Goal: Task Accomplishment & Management: Use online tool/utility

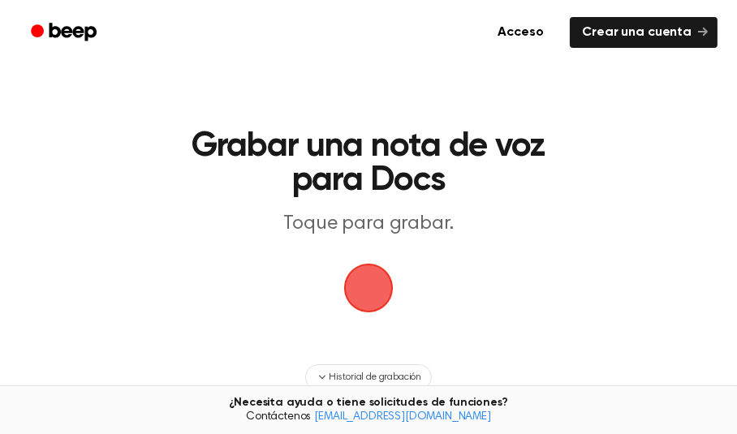
click at [377, 287] on span "button" at bounding box center [368, 288] width 53 height 53
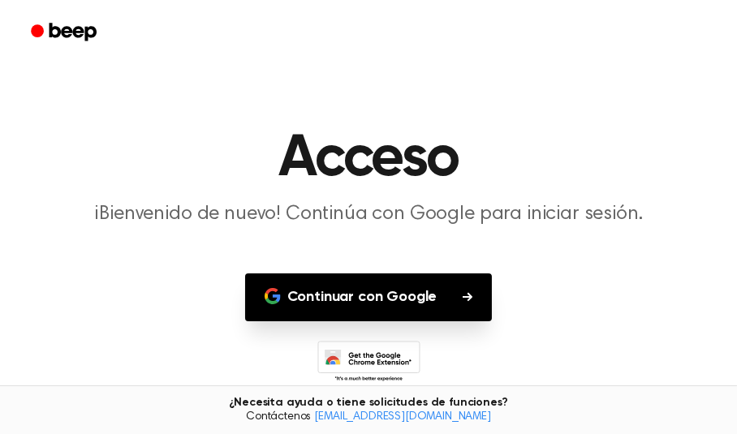
click at [385, 299] on font "Continuar con Google" at bounding box center [362, 297] width 150 height 15
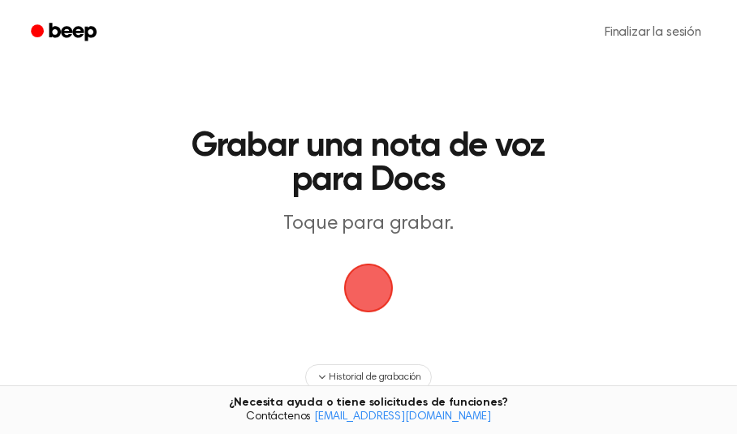
click at [368, 278] on span "button" at bounding box center [368, 288] width 53 height 53
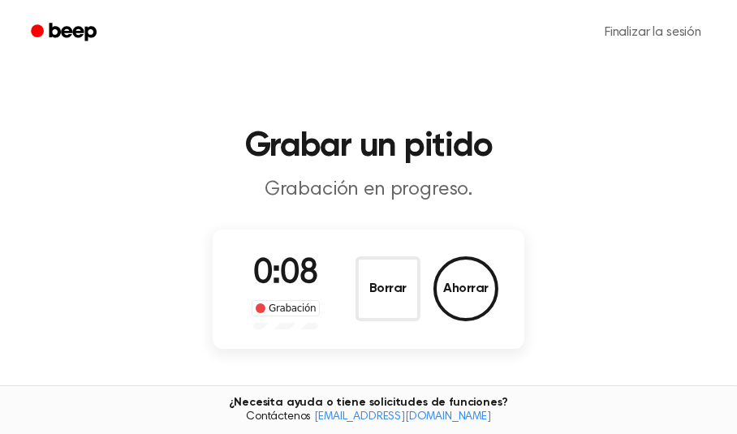
scroll to position [198, 0]
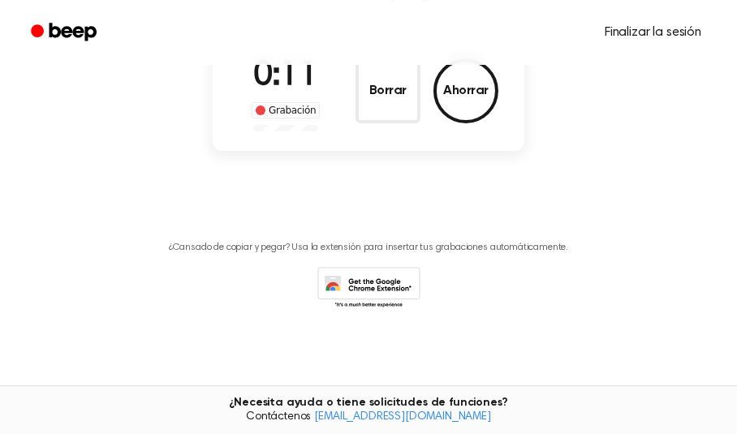
drag, startPoint x: 630, startPoint y: 34, endPoint x: 540, endPoint y: 52, distance: 91.8
click at [630, 35] on font "Finalizar la sesión" at bounding box center [653, 32] width 97 height 13
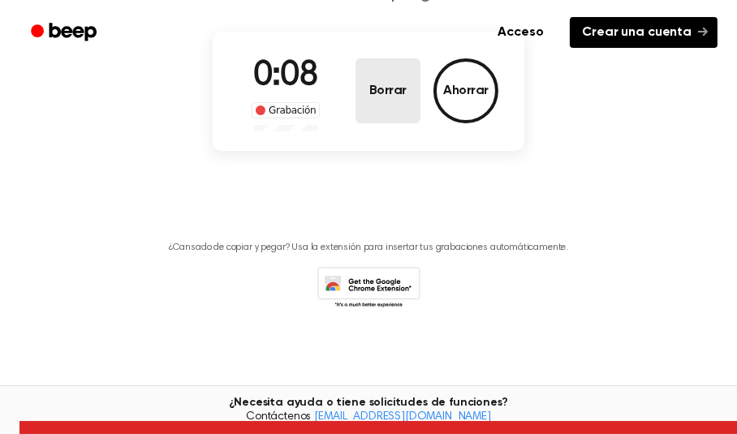
scroll to position [0, 0]
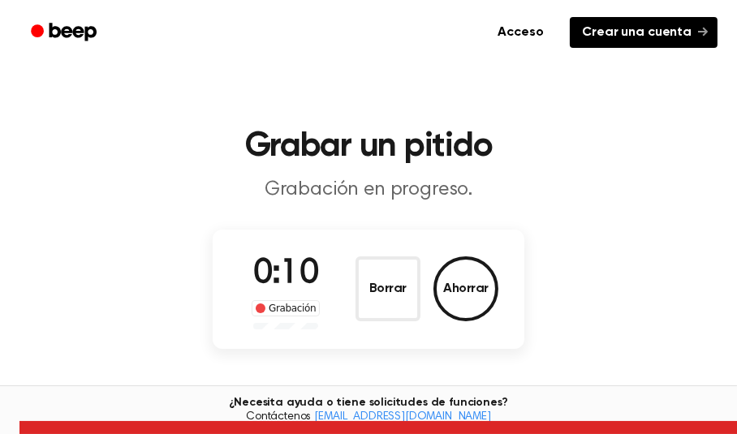
click at [679, 32] on font "Crear una cuenta" at bounding box center [637, 32] width 109 height 13
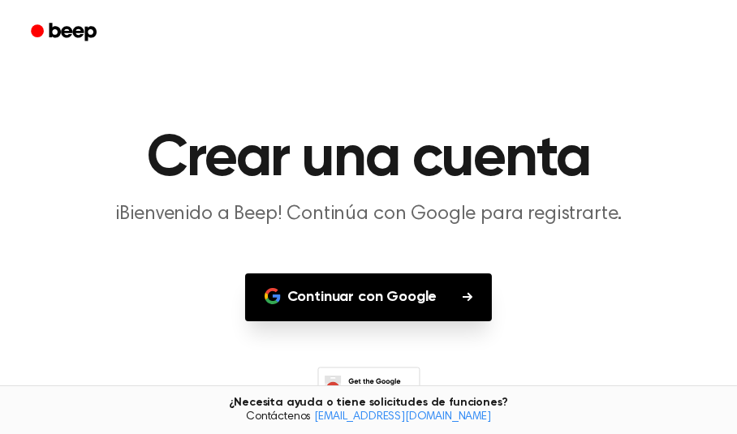
click at [399, 292] on font "Continuar con Google" at bounding box center [362, 297] width 150 height 15
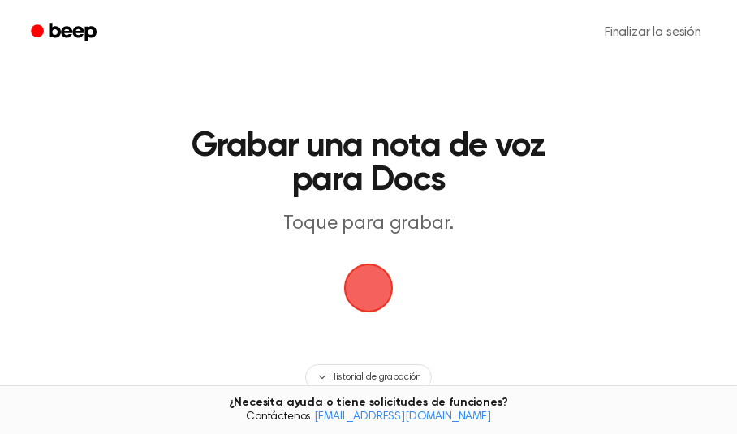
click at [370, 286] on span "button" at bounding box center [368, 287] width 45 height 45
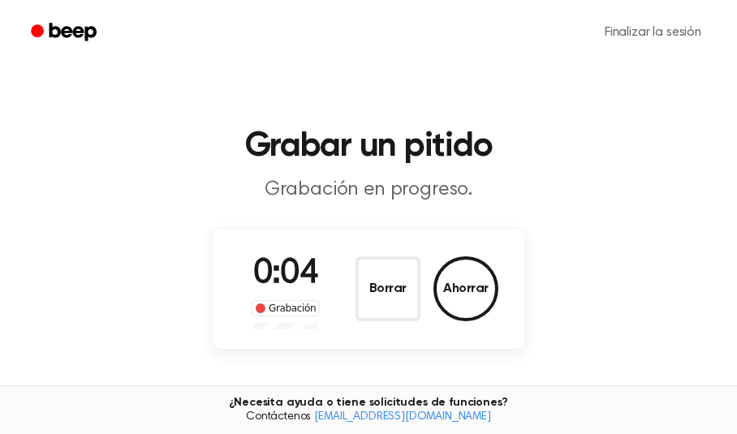
click at [280, 308] on font "Grabación" at bounding box center [292, 308] width 47 height 11
click at [650, 34] on font "Finalizar la sesión" at bounding box center [653, 32] width 97 height 13
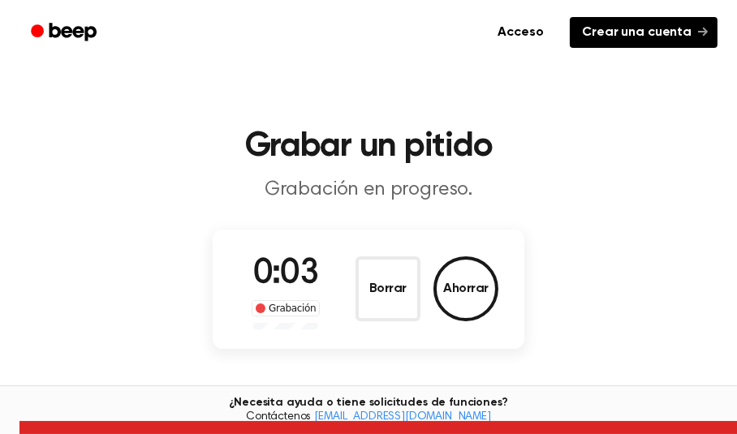
click at [650, 34] on font "Crear una cuenta" at bounding box center [637, 32] width 109 height 13
